Goal: Navigation & Orientation: Find specific page/section

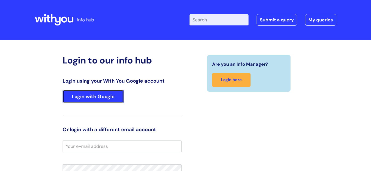
click at [94, 101] on link "Login with Google" at bounding box center [93, 96] width 61 height 13
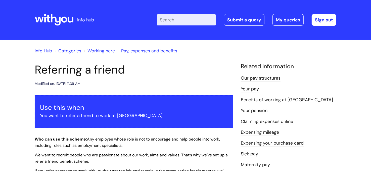
click at [65, 19] on icon at bounding box center [54, 20] width 39 height 12
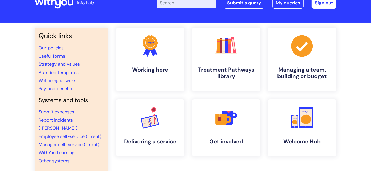
scroll to position [17, 0]
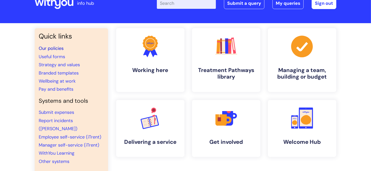
click at [50, 46] on link "Our policies" at bounding box center [51, 48] width 25 height 6
